Goal: Obtain resource: Download file/media

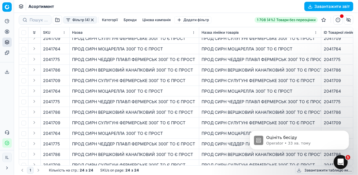
scroll to position [94, 0]
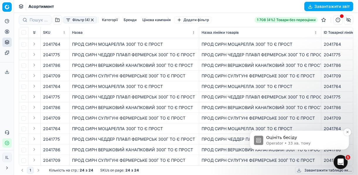
click at [284, 143] on p "Operator • 33 хв. тому" at bounding box center [304, 143] width 76 height 5
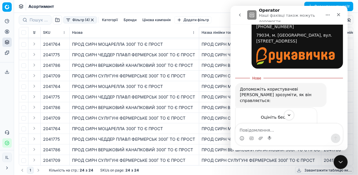
scroll to position [230, 0]
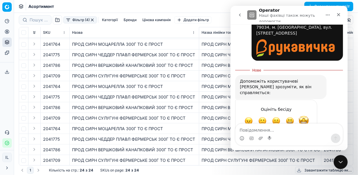
click at [304, 116] on span "Чудово" at bounding box center [304, 121] width 11 height 11
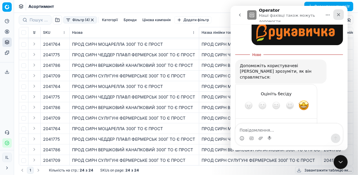
click at [340, 16] on icon "Закрити" at bounding box center [338, 14] width 5 height 5
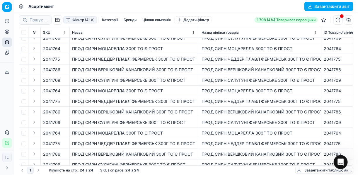
scroll to position [0, 0]
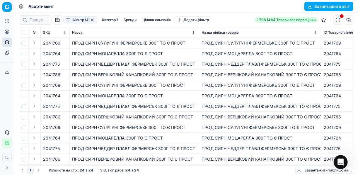
click at [312, 6] on button "Завантажити звіт" at bounding box center [329, 6] width 49 height 9
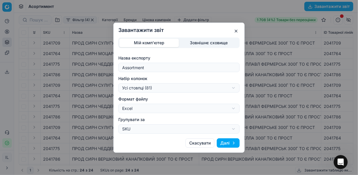
click at [229, 143] on button "Далі" at bounding box center [228, 142] width 23 height 9
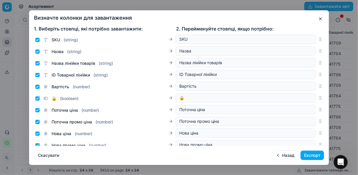
click at [311, 156] on button "Експорт" at bounding box center [312, 155] width 23 height 9
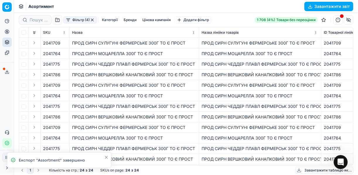
click at [6, 72] on icon at bounding box center [7, 72] width 5 height 5
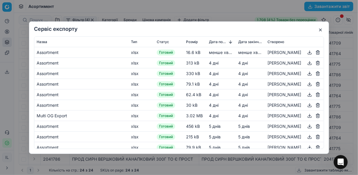
click at [307, 53] on button "button" at bounding box center [310, 52] width 7 height 7
click at [322, 29] on button "button" at bounding box center [320, 29] width 7 height 7
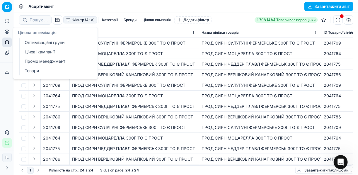
click at [7, 34] on button "Цінова оптимізація" at bounding box center [6, 31] width 9 height 9
click at [34, 41] on link "Оптимізаційні групи" at bounding box center [56, 42] width 68 height 8
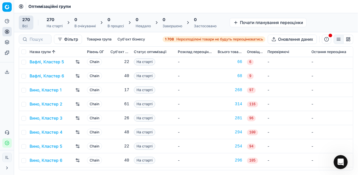
scroll to position [235, 0]
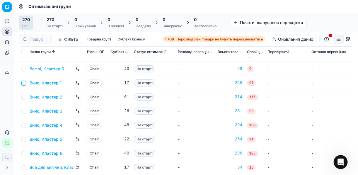
click at [24, 84] on input "checkbox" at bounding box center [23, 83] width 5 height 5
checkbox input "true"
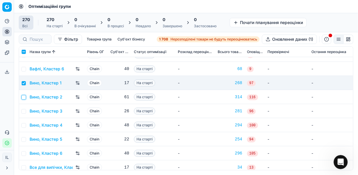
click at [25, 98] on input "checkbox" at bounding box center [23, 97] width 5 height 5
checkbox input "true"
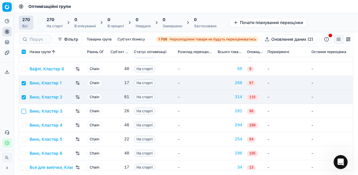
click at [24, 111] on input "checkbox" at bounding box center [23, 111] width 5 height 5
checkbox input "true"
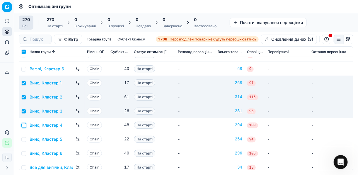
click at [24, 124] on input "checkbox" at bounding box center [23, 125] width 5 height 5
checkbox input "true"
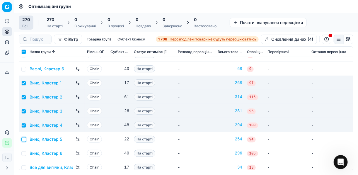
click at [25, 138] on input "checkbox" at bounding box center [23, 139] width 5 height 5
checkbox input "true"
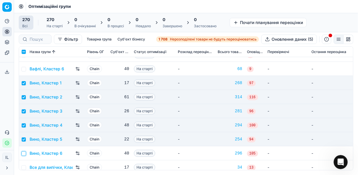
click at [24, 152] on input "checkbox" at bounding box center [23, 153] width 5 height 5
checkbox input "true"
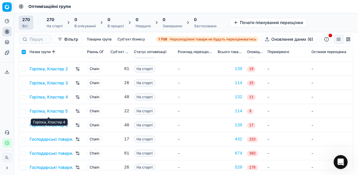
scroll to position [493, 0]
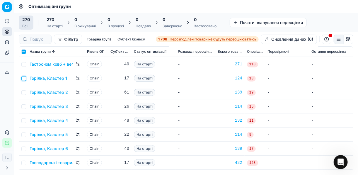
click at [25, 79] on input "checkbox" at bounding box center [23, 78] width 5 height 5
checkbox input "true"
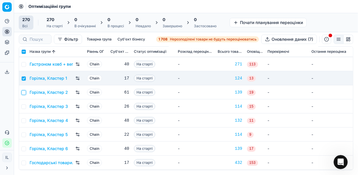
drag, startPoint x: 23, startPoint y: 92, endPoint x: 23, endPoint y: 95, distance: 3.5
click at [23, 92] on input "checkbox" at bounding box center [23, 92] width 5 height 5
checkbox input "true"
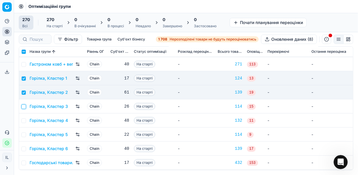
click at [23, 107] on input "checkbox" at bounding box center [23, 106] width 5 height 5
checkbox input "true"
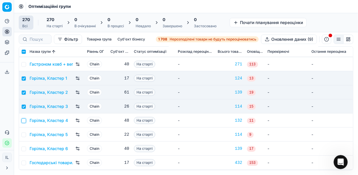
click at [25, 120] on input "checkbox" at bounding box center [23, 121] width 5 height 5
checkbox input "true"
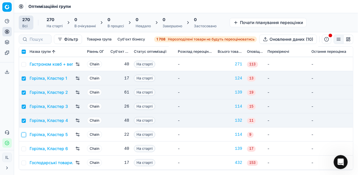
click at [24, 133] on input "checkbox" at bounding box center [23, 135] width 5 height 5
checkbox input "true"
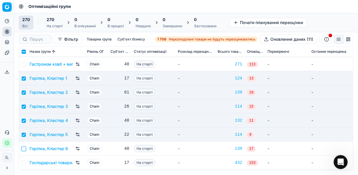
click at [24, 148] on input "checkbox" at bounding box center [23, 149] width 5 height 5
checkbox input "true"
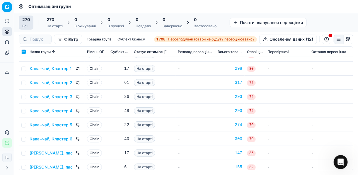
scroll to position [1173, 0]
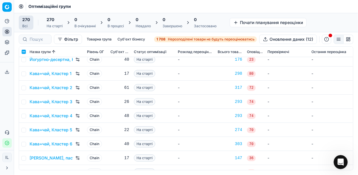
click at [26, 73] on td at bounding box center [23, 74] width 8 height 14
click at [23, 74] on input "checkbox" at bounding box center [23, 74] width 5 height 5
checkbox input "true"
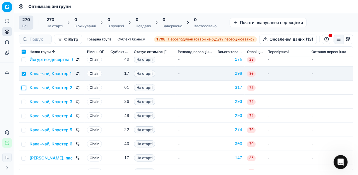
click at [26, 86] on input "checkbox" at bounding box center [23, 88] width 5 height 5
checkbox input "true"
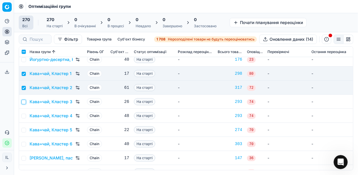
drag, startPoint x: 25, startPoint y: 100, endPoint x: 23, endPoint y: 107, distance: 6.9
click at [25, 100] on input "checkbox" at bounding box center [23, 102] width 5 height 5
checkbox input "true"
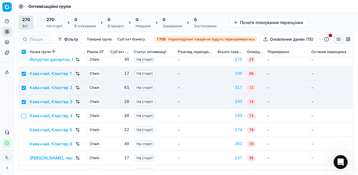
click at [25, 116] on input "checkbox" at bounding box center [23, 116] width 5 height 5
checkbox input "true"
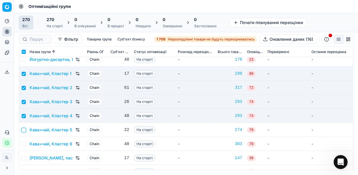
click at [25, 129] on input "checkbox" at bounding box center [23, 130] width 5 height 5
checkbox input "true"
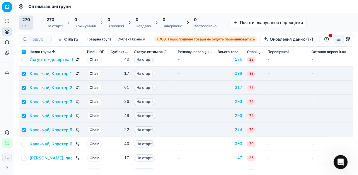
click at [26, 146] on td at bounding box center [23, 144] width 8 height 14
click at [23, 145] on input "checkbox" at bounding box center [23, 144] width 5 height 5
checkbox input "true"
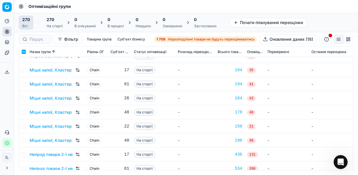
scroll to position [2182, 0]
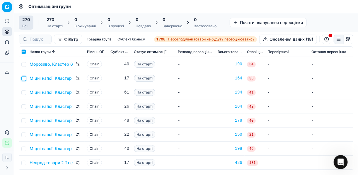
click at [25, 79] on input "checkbox" at bounding box center [23, 78] width 5 height 5
checkbox input "true"
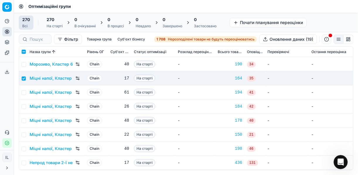
click at [24, 89] on td at bounding box center [23, 92] width 8 height 14
click at [25, 92] on input "checkbox" at bounding box center [23, 92] width 5 height 5
checkbox input "true"
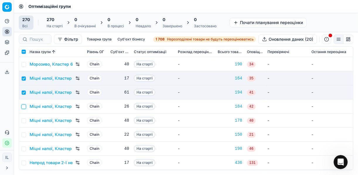
click at [23, 108] on input "checkbox" at bounding box center [23, 106] width 5 height 5
checkbox input "true"
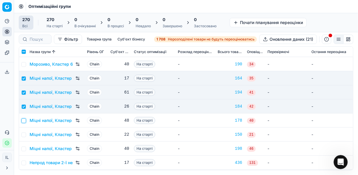
click at [24, 121] on input "checkbox" at bounding box center [23, 121] width 5 height 5
checkbox input "true"
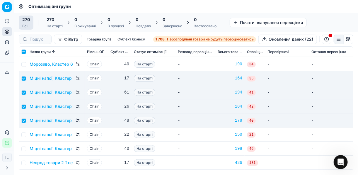
click at [25, 132] on td at bounding box center [23, 135] width 8 height 14
click at [23, 133] on input "checkbox" at bounding box center [23, 135] width 5 height 5
checkbox input "true"
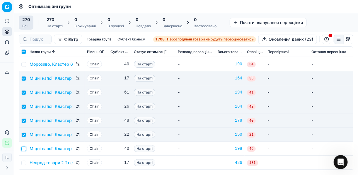
click at [26, 150] on input "checkbox" at bounding box center [23, 149] width 5 height 5
checkbox input "true"
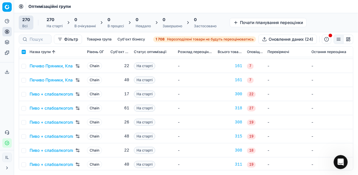
scroll to position [2487, 0]
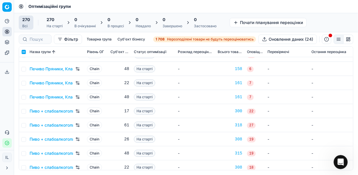
click at [26, 99] on td at bounding box center [23, 97] width 8 height 14
click at [26, 97] on td at bounding box center [23, 97] width 8 height 14
click at [24, 97] on input "checkbox" at bounding box center [23, 97] width 5 height 5
checkbox input "true"
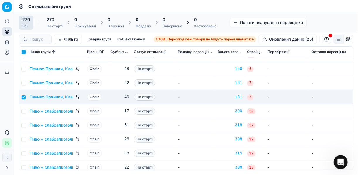
click at [22, 112] on td at bounding box center [23, 111] width 8 height 14
click at [23, 113] on input "checkbox" at bounding box center [23, 111] width 5 height 5
checkbox input "true"
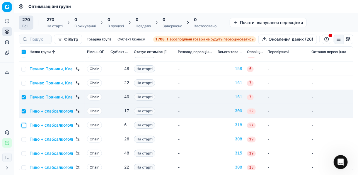
click at [23, 123] on input "checkbox" at bounding box center [23, 125] width 5 height 5
checkbox input "true"
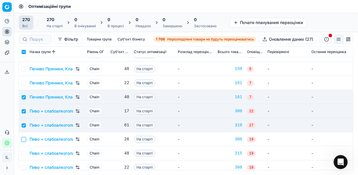
click at [23, 139] on input "checkbox" at bounding box center [23, 139] width 5 height 5
checkbox input "true"
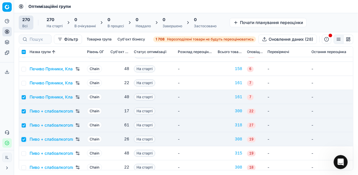
scroll to position [2534, 0]
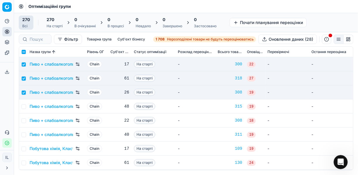
click at [24, 109] on td at bounding box center [23, 106] width 8 height 14
click at [24, 107] on input "checkbox" at bounding box center [23, 106] width 5 height 5
checkbox input "true"
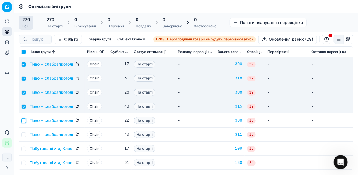
click at [21, 119] on input "checkbox" at bounding box center [23, 121] width 5 height 5
checkbox input "true"
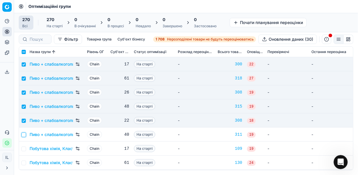
click at [24, 134] on input "checkbox" at bounding box center [23, 135] width 5 height 5
checkbox input "true"
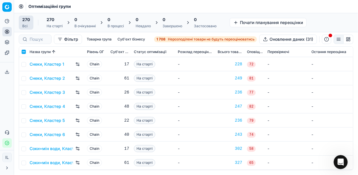
scroll to position [2910, 0]
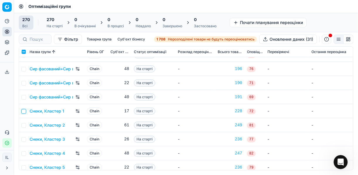
click at [26, 112] on input "checkbox" at bounding box center [23, 111] width 5 height 5
checkbox input "true"
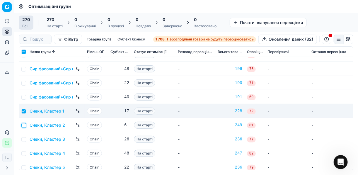
click at [24, 124] on input "checkbox" at bounding box center [23, 125] width 5 height 5
checkbox input "true"
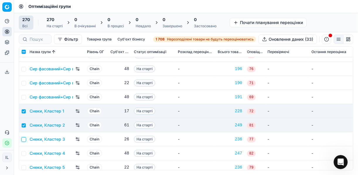
click at [23, 138] on input "checkbox" at bounding box center [23, 139] width 5 height 5
checkbox input "true"
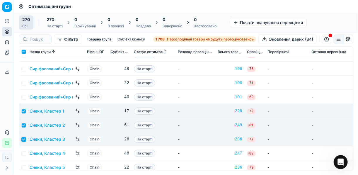
scroll to position [2933, 0]
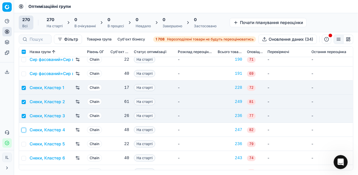
click at [23, 131] on input "checkbox" at bounding box center [23, 130] width 5 height 5
checkbox input "true"
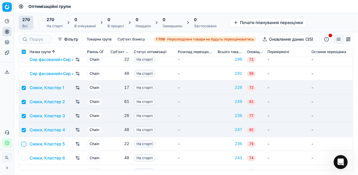
click at [22, 144] on input "checkbox" at bounding box center [23, 144] width 5 height 5
checkbox input "true"
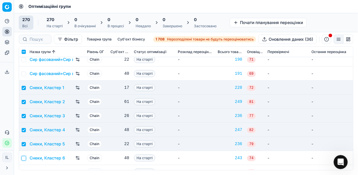
click at [24, 157] on input "checkbox" at bounding box center [23, 158] width 5 height 5
checkbox input "true"
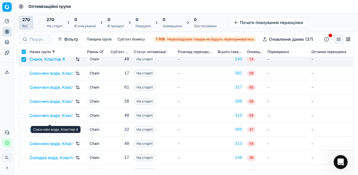
scroll to position [3027, 0]
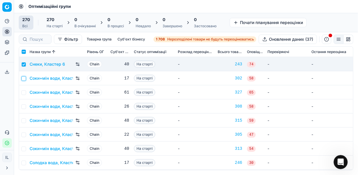
click at [24, 78] on input "checkbox" at bounding box center [23, 78] width 5 height 5
checkbox input "true"
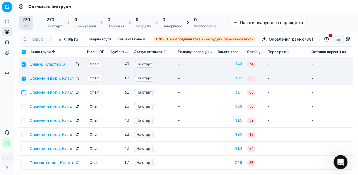
click at [23, 93] on input "checkbox" at bounding box center [23, 92] width 5 height 5
checkbox input "true"
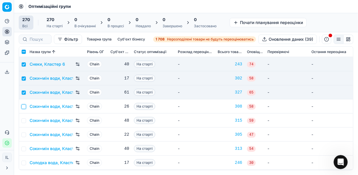
click at [25, 108] on input "checkbox" at bounding box center [23, 106] width 5 height 5
checkbox input "true"
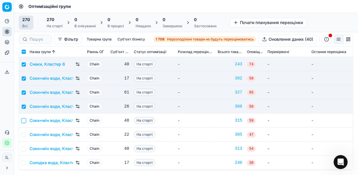
click at [25, 122] on input "checkbox" at bounding box center [23, 121] width 5 height 5
checkbox input "true"
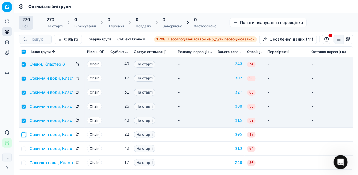
click at [25, 134] on input "checkbox" at bounding box center [23, 135] width 5 height 5
checkbox input "true"
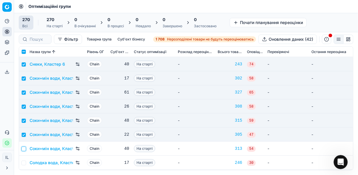
click at [25, 150] on input "checkbox" at bounding box center [23, 149] width 5 height 5
checkbox input "true"
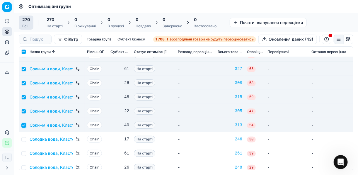
scroll to position [3074, 0]
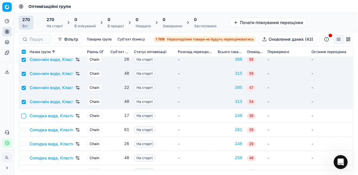
click at [26, 117] on input "checkbox" at bounding box center [23, 116] width 5 height 5
checkbox input "true"
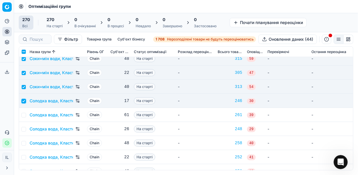
scroll to position [3098, 0]
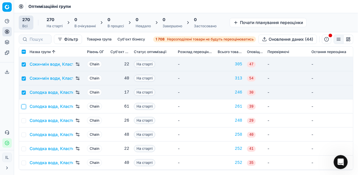
click at [25, 106] on input "checkbox" at bounding box center [23, 106] width 5 height 5
checkbox input "true"
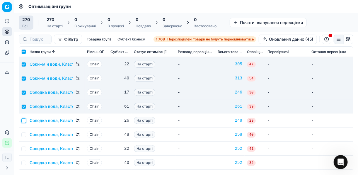
click at [25, 120] on input "checkbox" at bounding box center [23, 121] width 5 height 5
checkbox input "true"
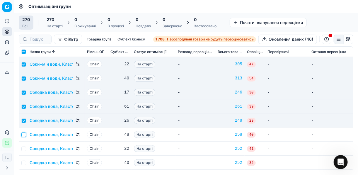
click at [26, 135] on input "checkbox" at bounding box center [23, 135] width 5 height 5
checkbox input "true"
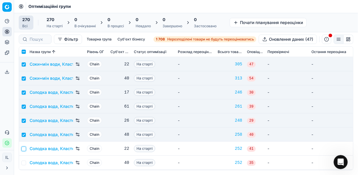
click at [25, 150] on input "checkbox" at bounding box center [23, 149] width 5 height 5
checkbox input "true"
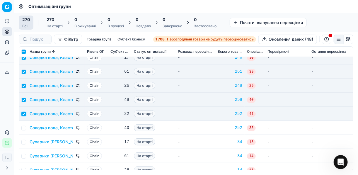
scroll to position [3144, 0]
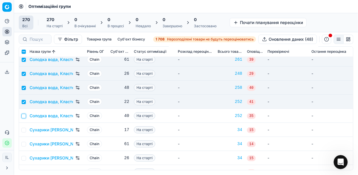
click at [25, 114] on input "checkbox" at bounding box center [23, 116] width 5 height 5
checkbox input "true"
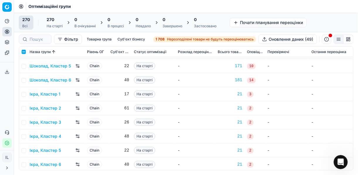
scroll to position [3688, 0]
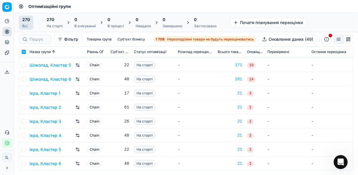
click at [54, 25] on div "На старті" at bounding box center [55, 26] width 16 height 5
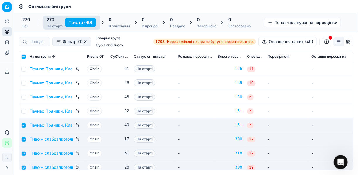
scroll to position [2511, 0]
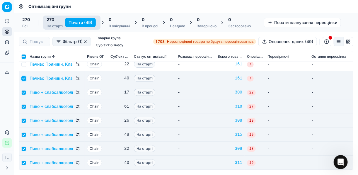
click at [25, 78] on input "checkbox" at bounding box center [23, 78] width 5 height 5
checkbox input "false"
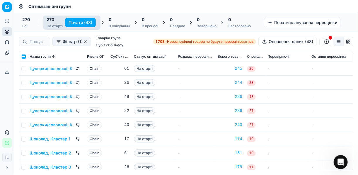
scroll to position [3567, 0]
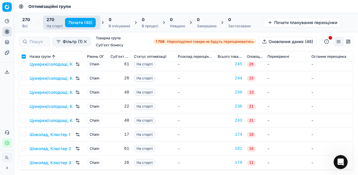
click at [73, 22] on button "Почати (48)" at bounding box center [80, 22] width 31 height 9
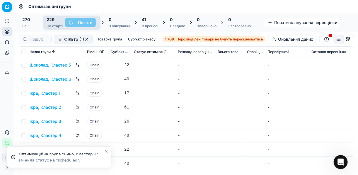
scroll to position [3012, 0]
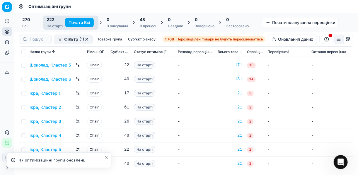
click at [146, 23] on div "48 В процесі" at bounding box center [148, 23] width 16 height 12
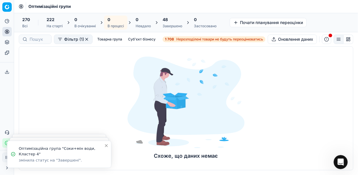
click at [170, 21] on div "48" at bounding box center [173, 20] width 20 height 6
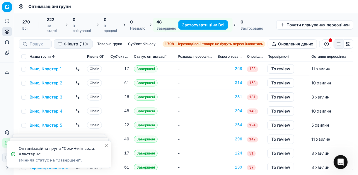
click at [209, 23] on button "Застосувати ціни Всі" at bounding box center [204, 24] width 50 height 9
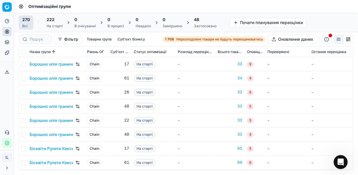
click at [210, 24] on div "Застосовано" at bounding box center [205, 26] width 23 height 5
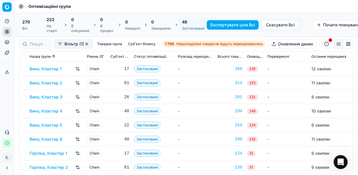
click at [221, 23] on button "Експортувати ціни Всі" at bounding box center [233, 24] width 52 height 9
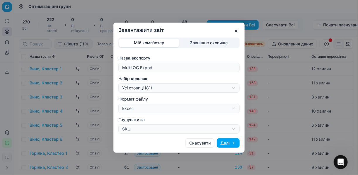
click at [234, 89] on div "Завантажити звіт Мій комп'ютер Зовнішнє сховище Назва експорту Multi OG Export …" at bounding box center [179, 87] width 358 height 175
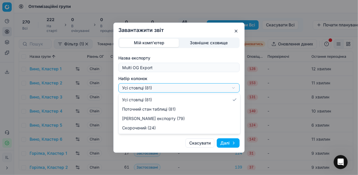
select select "a9134834-9553-4c73-ac5c-c823406624b7"
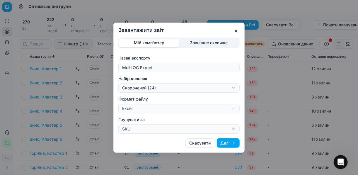
click at [229, 145] on button "Далі" at bounding box center [228, 142] width 23 height 9
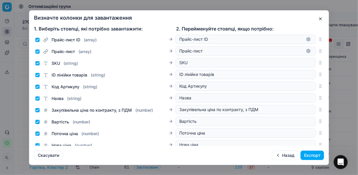
click at [310, 153] on button "Експорт" at bounding box center [312, 155] width 23 height 9
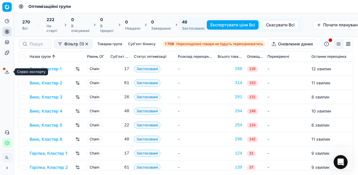
click at [9, 72] on icon at bounding box center [7, 72] width 4 height 1
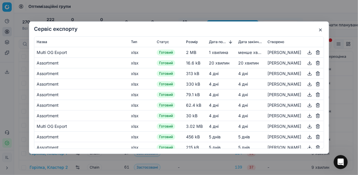
click at [307, 53] on button "button" at bounding box center [310, 52] width 7 height 7
click at [321, 29] on button "button" at bounding box center [320, 29] width 7 height 7
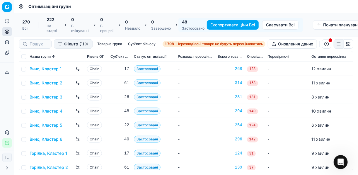
click at [327, 44] on button "button" at bounding box center [326, 43] width 9 height 9
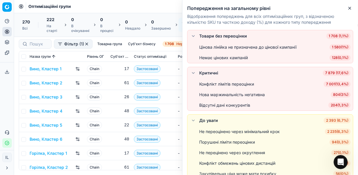
click at [338, 83] on span "7 001 ( 13,4% )" at bounding box center [337, 84] width 27 height 6
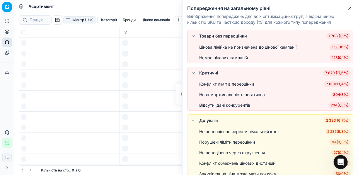
click at [338, 83] on div "Конфлікт лімітів переоцінки 7 001 ( 13,4% )" at bounding box center [275, 84] width 152 height 6
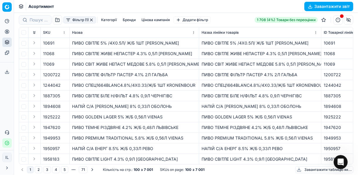
click at [115, 18] on button "Категорії" at bounding box center [109, 19] width 21 height 7
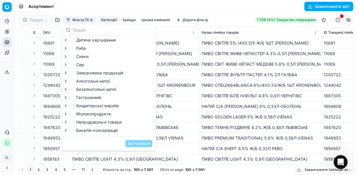
click at [94, 84] on span "Алкогольні напої" at bounding box center [92, 81] width 33 height 6
click at [74, 84] on input "Алкогольні напої" at bounding box center [71, 81] width 5 height 5
checkbox input "true"
click at [138, 147] on button "Застосувати" at bounding box center [139, 143] width 27 height 7
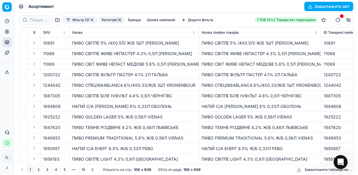
click at [312, 4] on button "Завантажити звіт" at bounding box center [329, 6] width 49 height 9
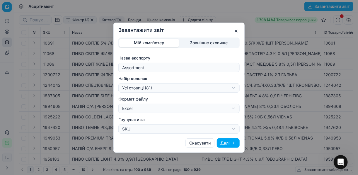
click at [234, 89] on div "Завантажити звіт Мій комп'ютер Зовнішнє сховище Назва експорту Assortment Набір…" at bounding box center [179, 87] width 358 height 175
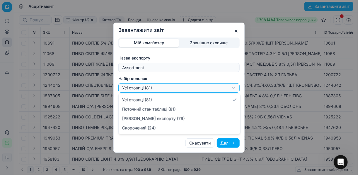
select select "a9134834-9553-4c73-ac5c-c823406624b7"
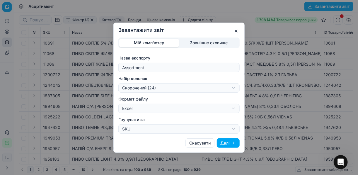
click at [233, 144] on button "Далі" at bounding box center [228, 142] width 23 height 9
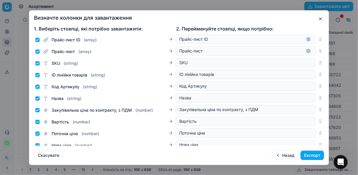
click at [314, 153] on button "Експорт" at bounding box center [312, 155] width 23 height 9
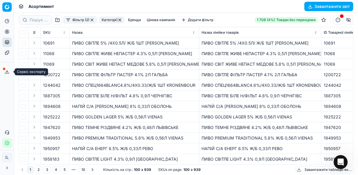
click at [8, 72] on icon at bounding box center [7, 72] width 5 height 5
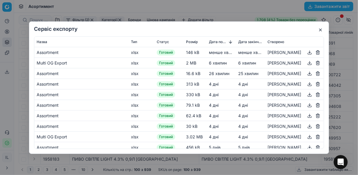
click at [307, 53] on button "button" at bounding box center [310, 52] width 7 height 7
click at [244, 11] on div "Сервіс експорту Назва Тип Статус Розмір Дата початку Дата закінчення Створено A…" at bounding box center [179, 87] width 358 height 175
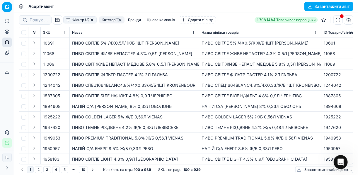
click at [91, 20] on button "button" at bounding box center [92, 20] width 5 height 5
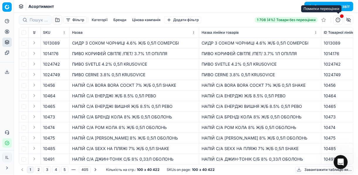
click at [339, 21] on button "button" at bounding box center [338, 19] width 9 height 9
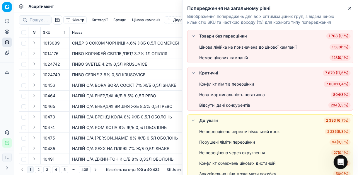
click at [335, 85] on span "7 001 ( 13,4% )" at bounding box center [337, 84] width 27 height 6
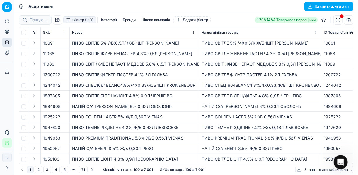
click at [115, 21] on button "Категорії" at bounding box center [109, 19] width 21 height 7
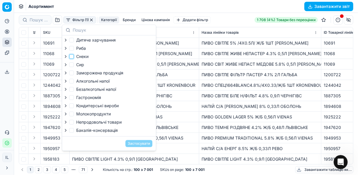
click at [71, 58] on input "Снеки" at bounding box center [71, 56] width 5 height 5
checkbox input "true"
click at [72, 90] on input "Безалкогольні напої" at bounding box center [71, 89] width 5 height 5
checkbox input "true"
click at [138, 146] on button "Застосувати" at bounding box center [139, 143] width 27 height 7
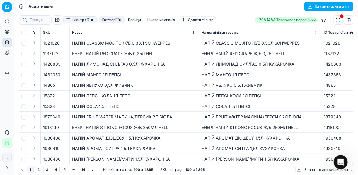
click at [316, 5] on button "Завантажити звіт" at bounding box center [329, 6] width 49 height 9
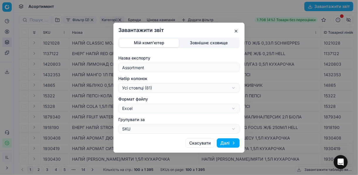
click at [233, 88] on div "Завантажити звіт Мій комп'ютер Зовнішнє сховище Назва експорту Assortment Набір…" at bounding box center [179, 87] width 358 height 175
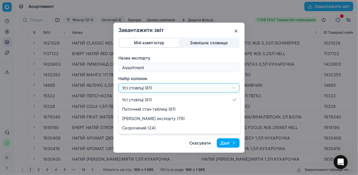
select select "a9134834-9553-4c73-ac5c-c823406624b7"
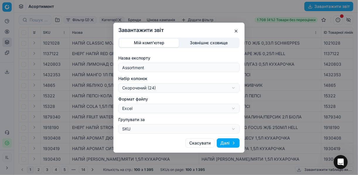
click at [228, 144] on button "Далі" at bounding box center [228, 142] width 23 height 9
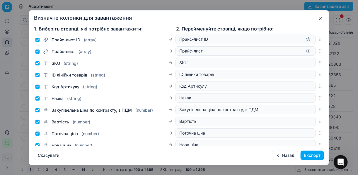
click at [307, 156] on button "Експорт" at bounding box center [312, 155] width 23 height 9
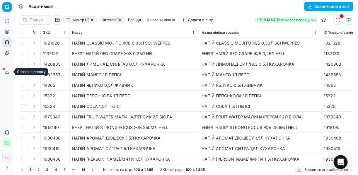
click at [8, 72] on polyline at bounding box center [7, 72] width 2 height 1
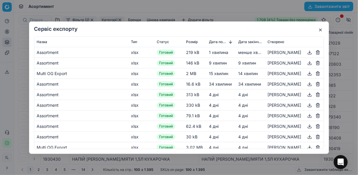
click at [307, 53] on button "button" at bounding box center [310, 52] width 7 height 7
click at [241, 11] on div "Сервіс експорту Назва Тип Статус Розмір Дата початку Дата закінчення Створено A…" at bounding box center [179, 87] width 358 height 175
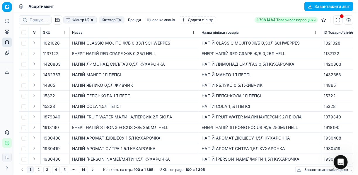
click at [93, 21] on button "button" at bounding box center [92, 20] width 5 height 5
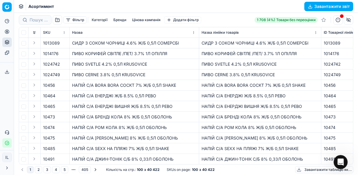
click at [337, 20] on button "button" at bounding box center [338, 19] width 9 height 9
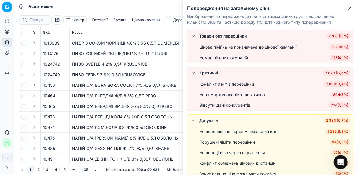
click at [338, 94] on span "804 ( 3% )" at bounding box center [341, 95] width 20 height 6
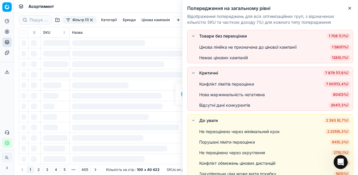
click at [338, 94] on div "Нова маржинальність негативна 804 ( 3% )" at bounding box center [275, 95] width 152 height 6
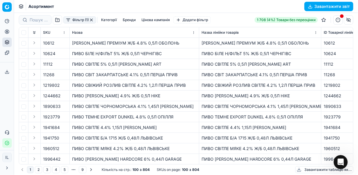
click at [309, 6] on button "Завантажити звіт" at bounding box center [329, 6] width 49 height 9
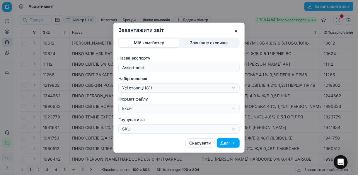
click at [225, 143] on button "Далі" at bounding box center [228, 142] width 23 height 9
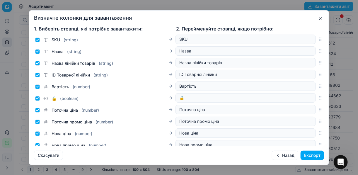
click at [312, 154] on button "Експорт" at bounding box center [312, 155] width 23 height 9
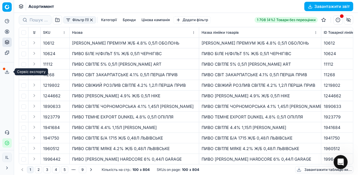
click at [9, 72] on icon at bounding box center [7, 72] width 5 height 5
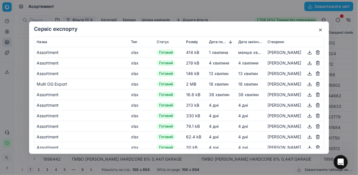
click at [307, 53] on button "button" at bounding box center [310, 52] width 7 height 7
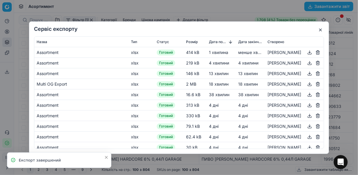
click at [319, 29] on button "button" at bounding box center [320, 29] width 7 height 7
